Goal: Information Seeking & Learning: Learn about a topic

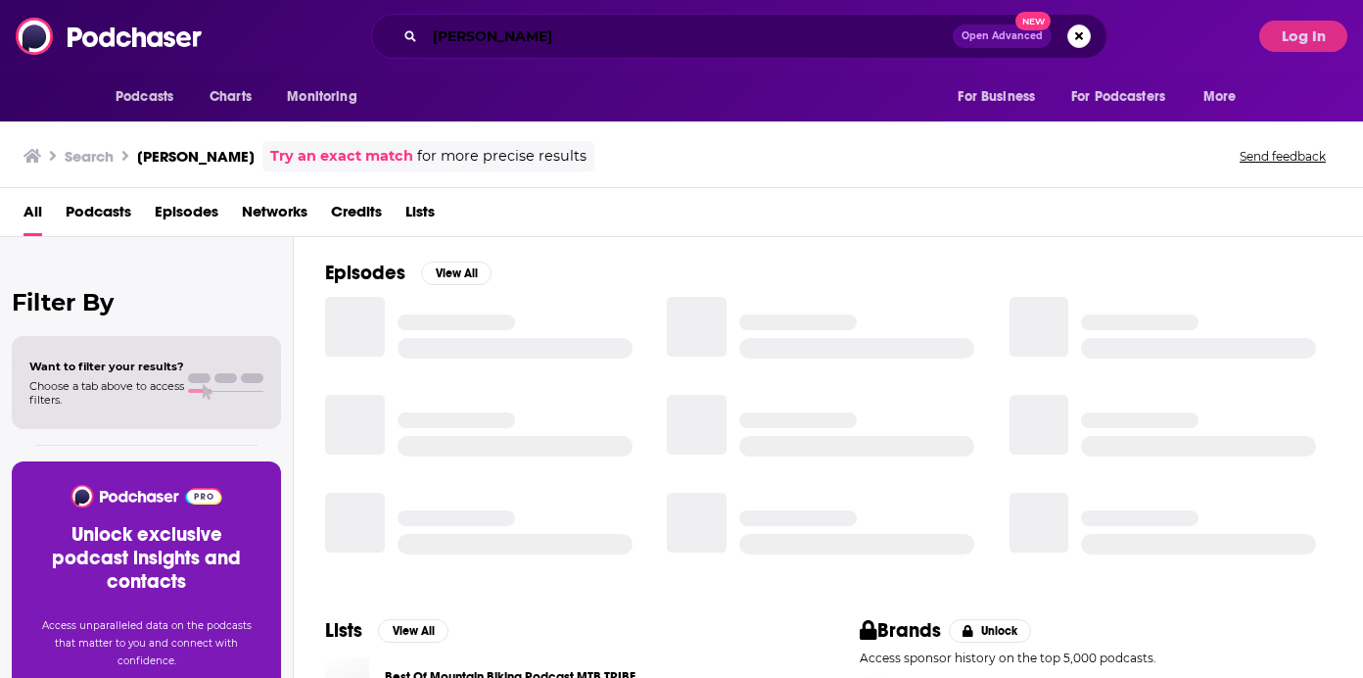
click at [492, 40] on input "[PERSON_NAME]" at bounding box center [689, 36] width 528 height 31
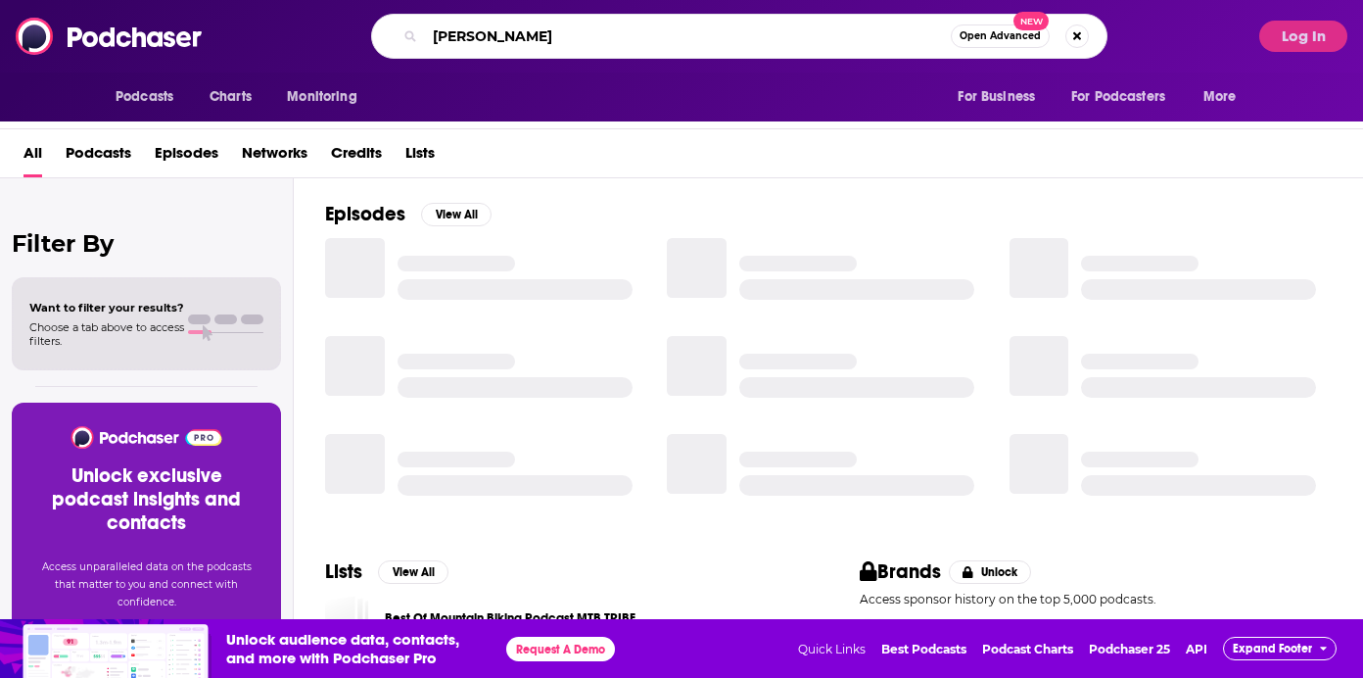
click at [492, 40] on input "[PERSON_NAME]" at bounding box center [688, 36] width 526 height 31
click at [558, 34] on input "[PERSON_NAME]" at bounding box center [688, 36] width 526 height 31
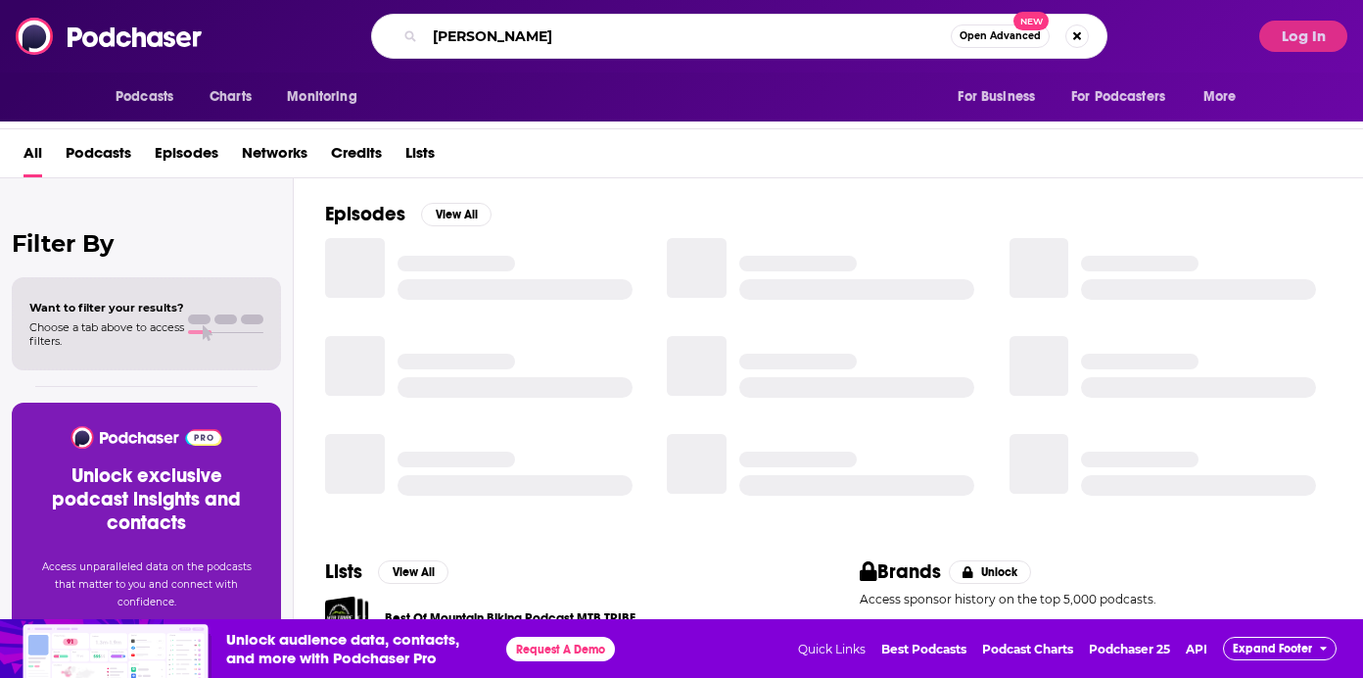
type input "[PERSON_NAME]"
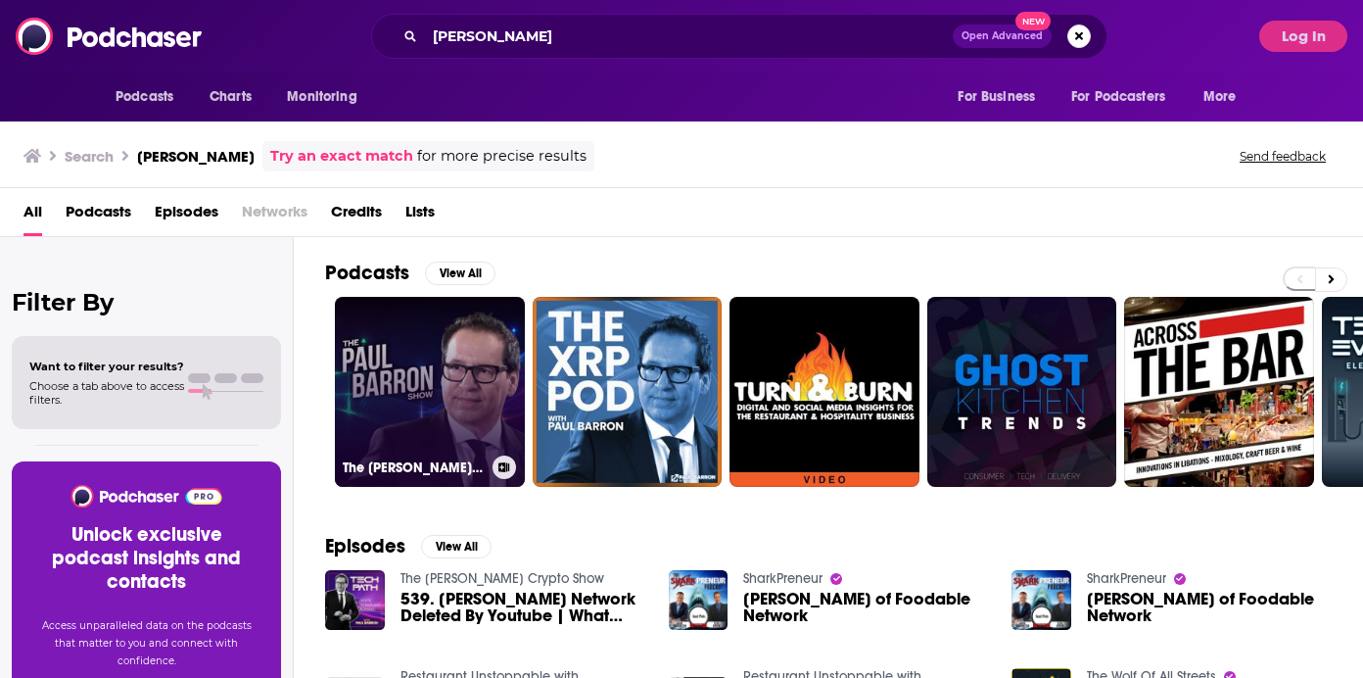
click at [452, 407] on link "The [PERSON_NAME] Crypto Show" at bounding box center [430, 392] width 190 height 190
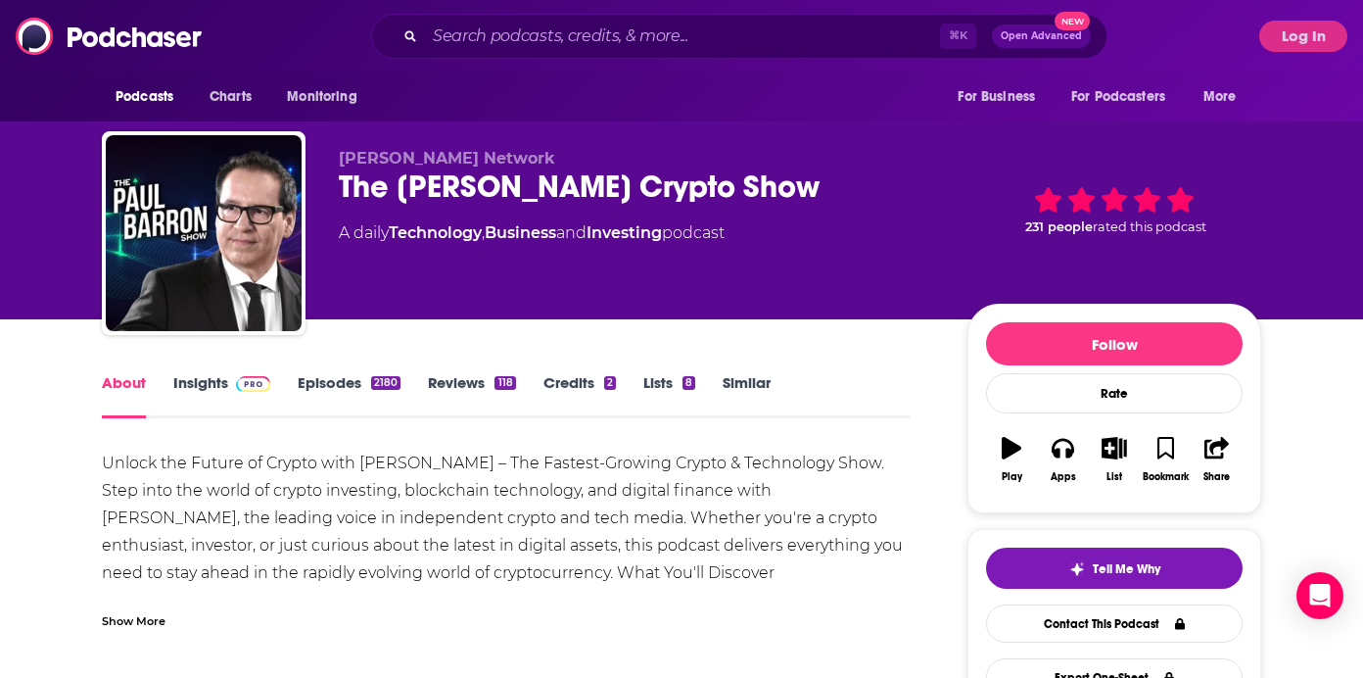
click at [209, 386] on link "Insights" at bounding box center [221, 395] width 97 height 45
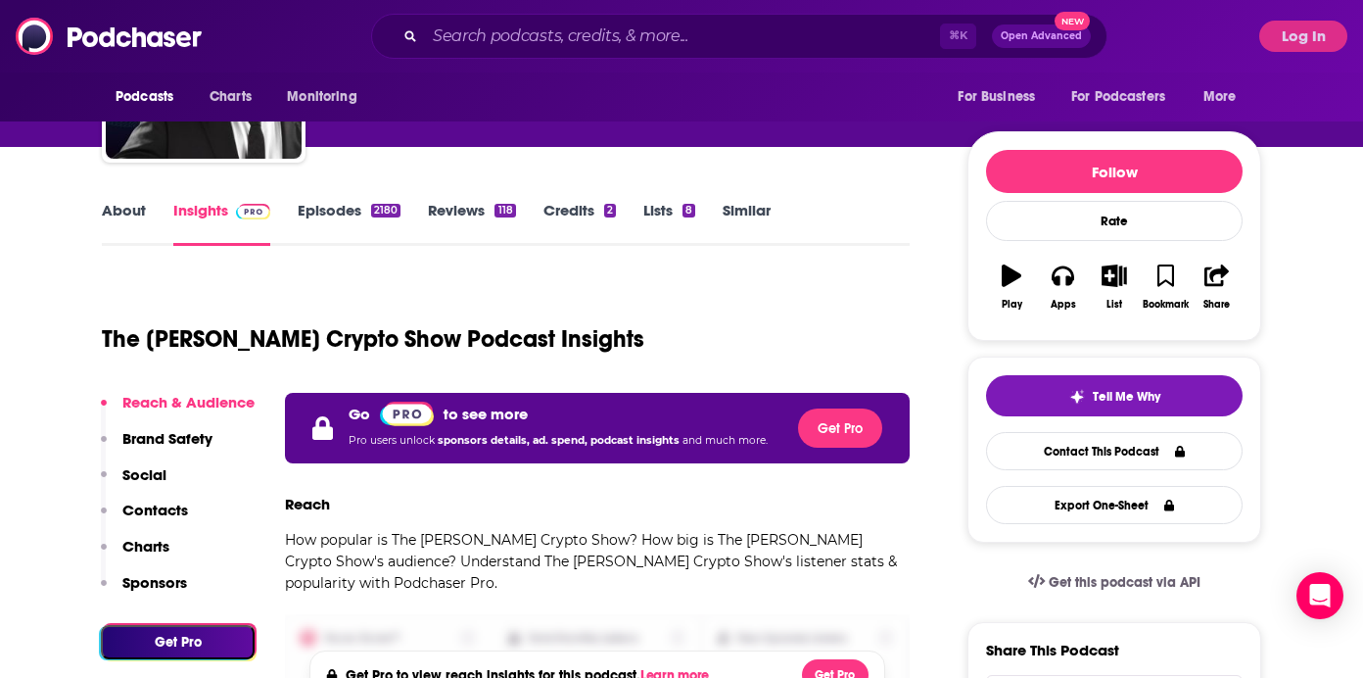
scroll to position [175, 0]
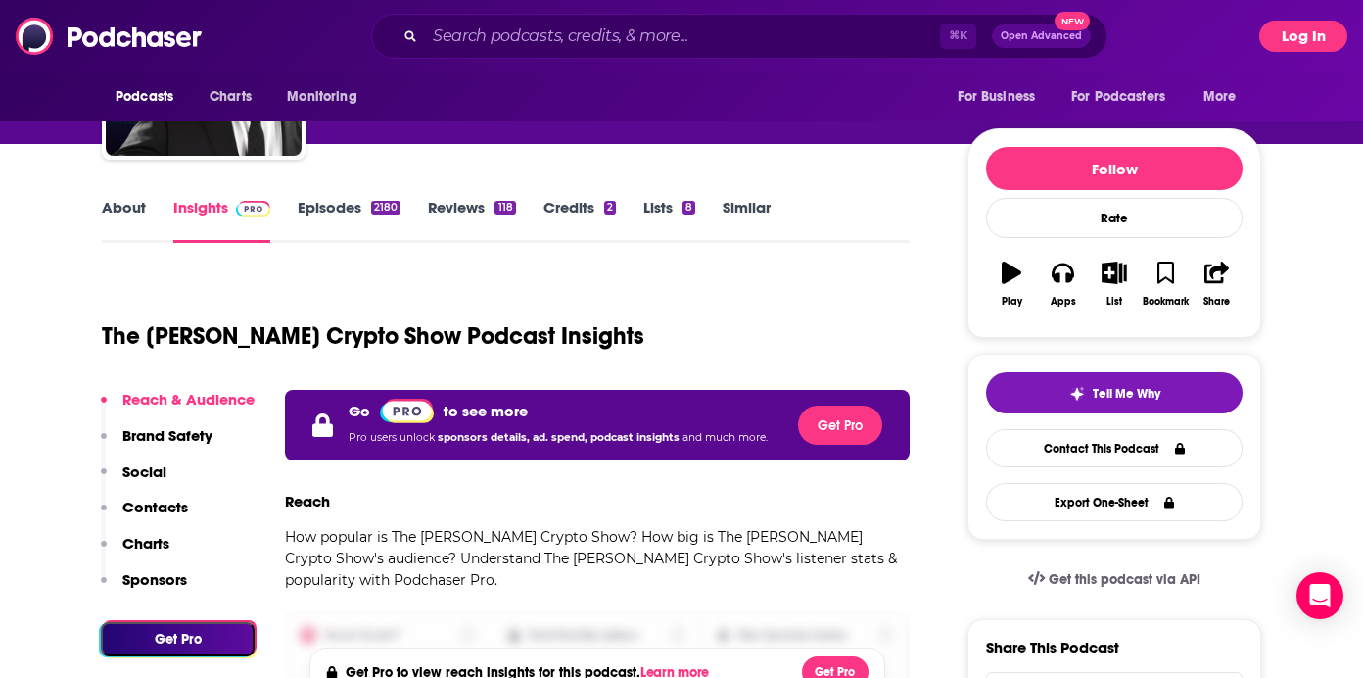
click at [1298, 37] on button "Log In" at bounding box center [1304, 36] width 88 height 31
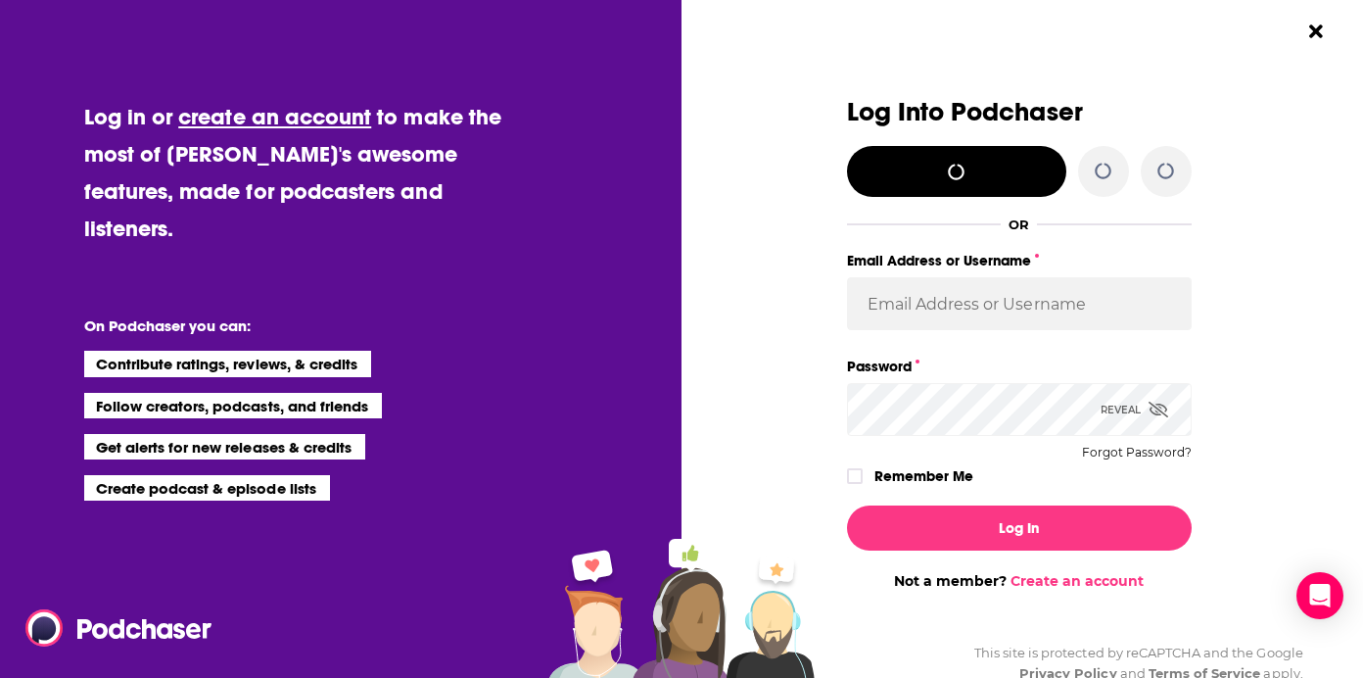
scroll to position [0, 0]
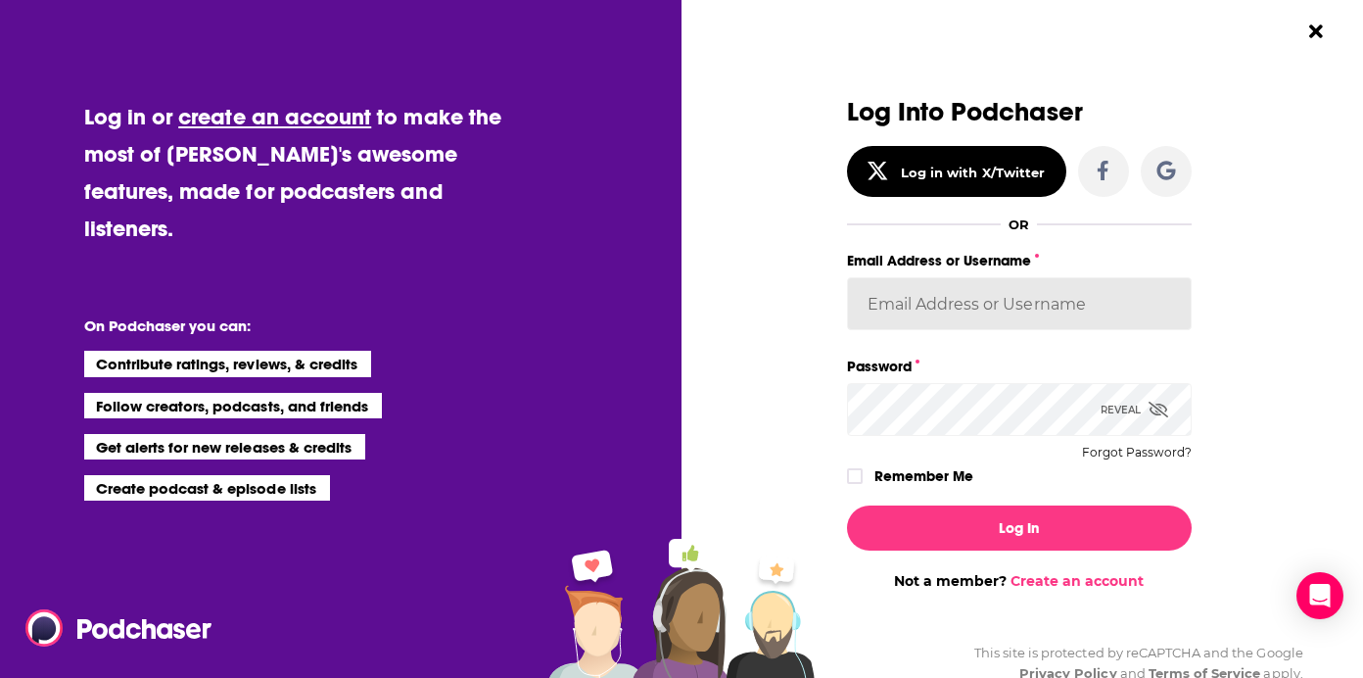
click at [947, 297] on input "Email Address or Username" at bounding box center [1019, 303] width 345 height 53
click at [920, 299] on input "Email Address or Username" at bounding box center [1019, 303] width 345 height 53
type input "[PERSON_NAME][EMAIL_ADDRESS][DOMAIN_NAME]"
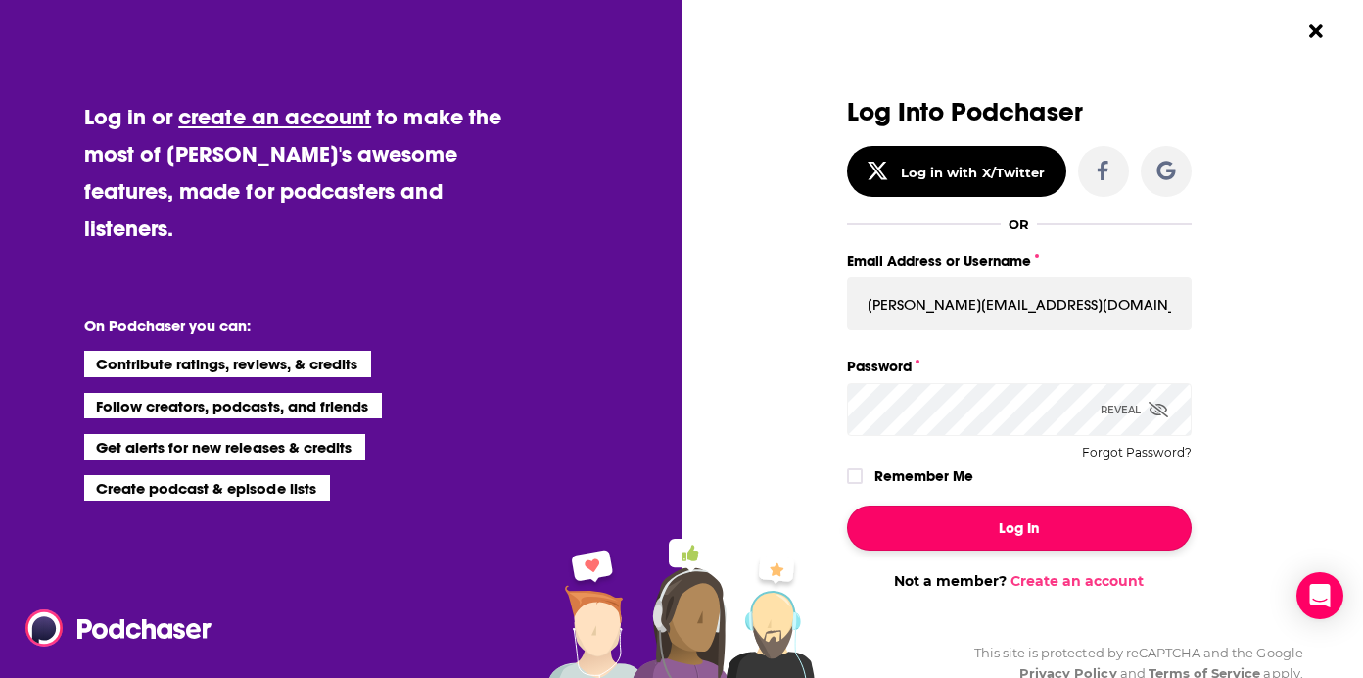
click at [1050, 525] on button "Log In" at bounding box center [1019, 527] width 345 height 45
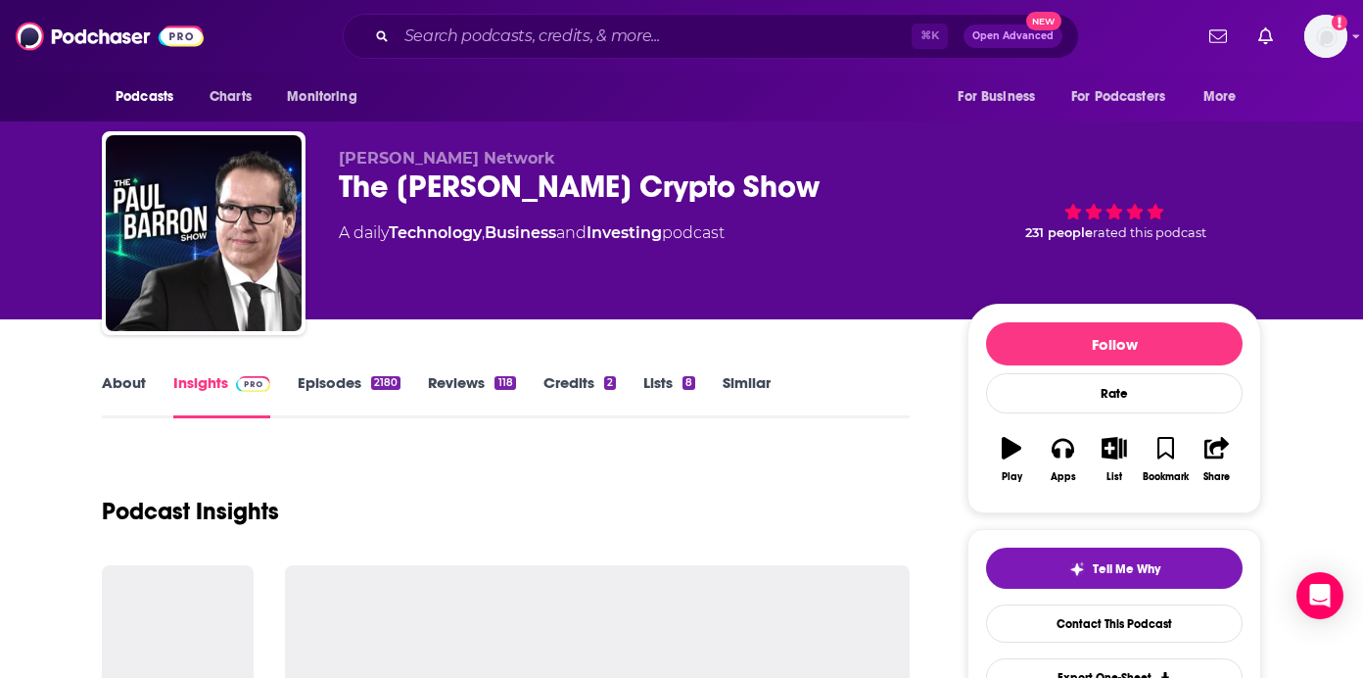
scroll to position [175, 0]
